Goal: Transaction & Acquisition: Purchase product/service

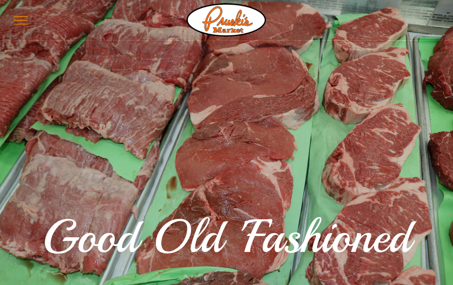
click at [17, 25] on button "menu" at bounding box center [20, 20] width 25 height 25
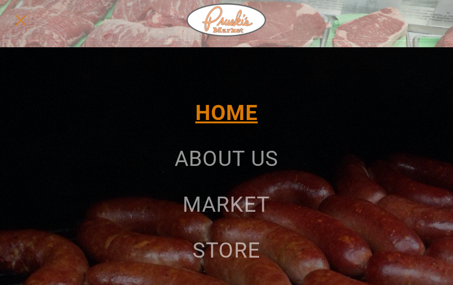
click at [231, 211] on span "MARKET" at bounding box center [226, 204] width 87 height 25
click at [233, 257] on span "STORE" at bounding box center [227, 249] width 68 height 25
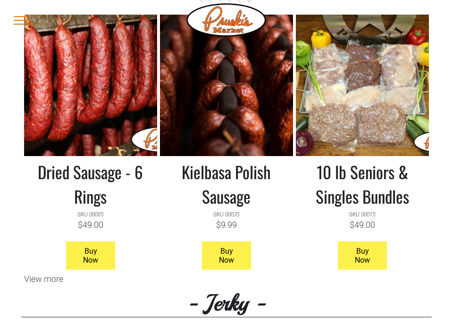
scroll to position [802, 0]
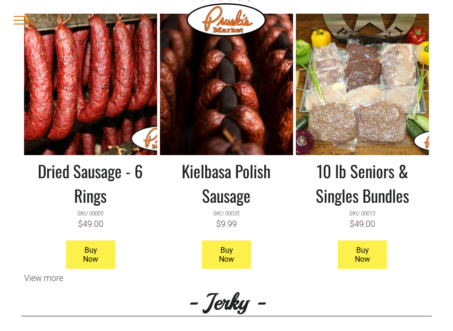
click at [366, 245] on span "Buy Now" at bounding box center [362, 254] width 47 height 27
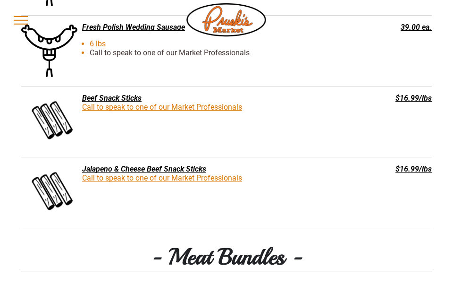
scroll to position [1667, 0]
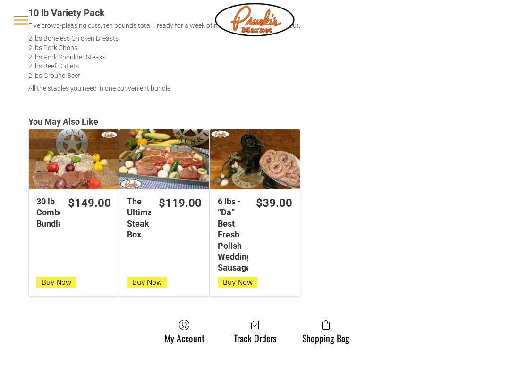
scroll to position [350, 0]
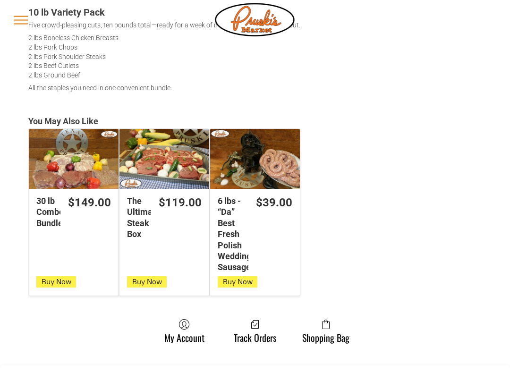
click at [145, 278] on icon "button" at bounding box center [147, 282] width 10 height 8
click at [140, 283] on span "button" at bounding box center [147, 282] width 14 height 10
click at [145, 284] on button "Buy Now" at bounding box center [147, 281] width 40 height 11
click at [145, 207] on div "The Ultimate Steak Box" at bounding box center [139, 217] width 24 height 44
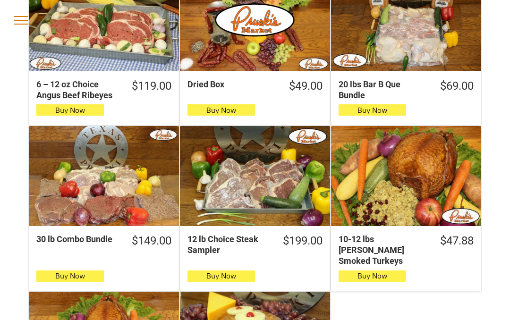
scroll to position [523, 0]
